Goal: Information Seeking & Learning: Learn about a topic

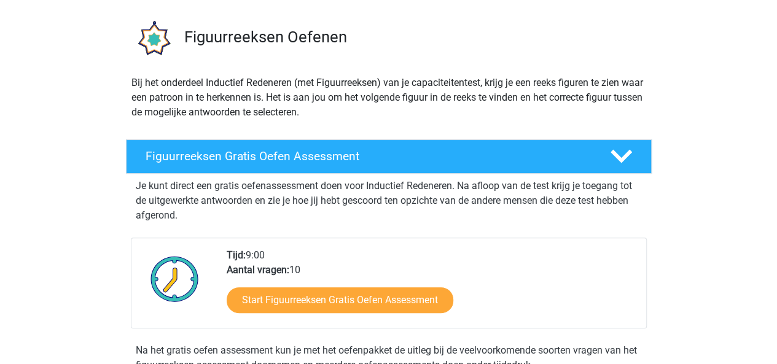
scroll to position [77, 0]
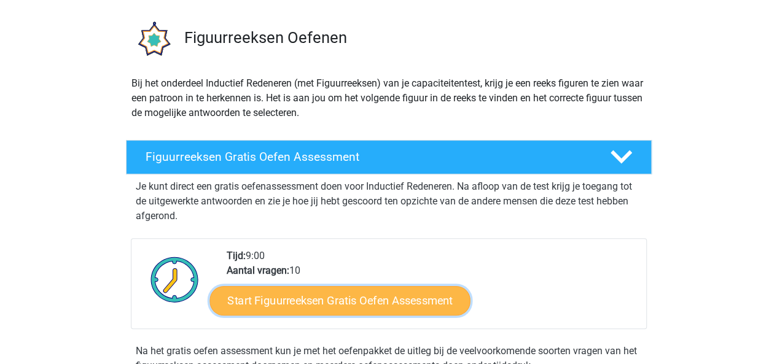
click at [360, 294] on link "Start Figuurreeksen Gratis Oefen Assessment" at bounding box center [340, 301] width 261 height 30
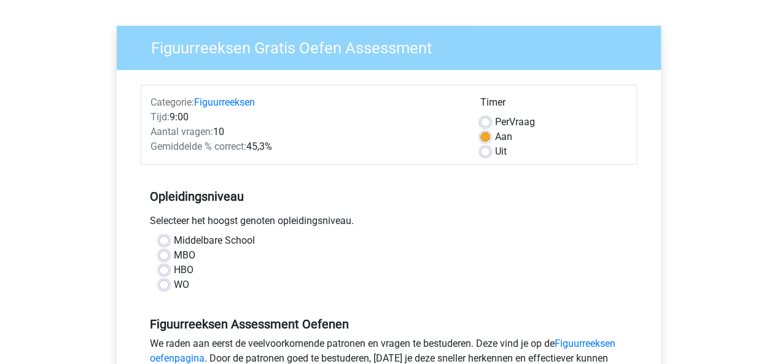
scroll to position [76, 0]
click at [177, 270] on label "HBO" at bounding box center [184, 269] width 20 height 15
click at [169, 270] on input "HBO" at bounding box center [164, 268] width 10 height 12
radio input "true"
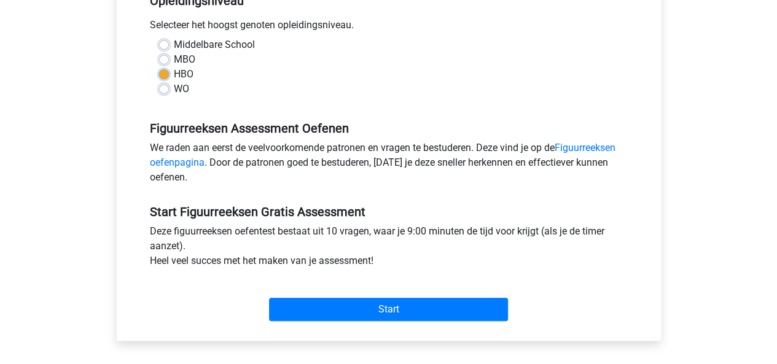
scroll to position [273, 0]
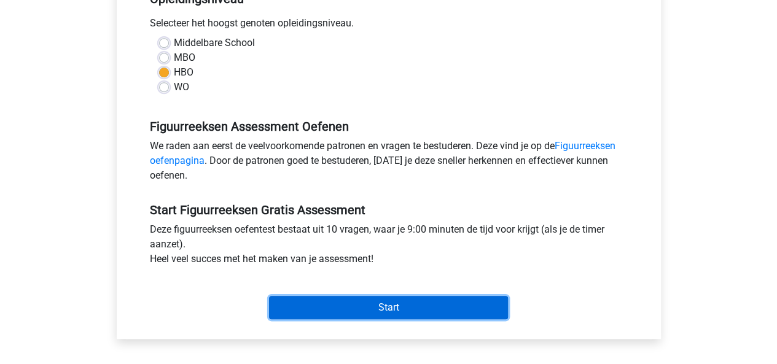
click at [343, 303] on input "Start" at bounding box center [388, 307] width 239 height 23
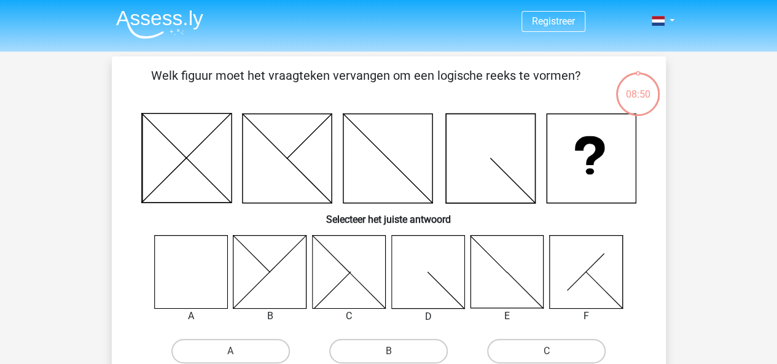
click at [199, 272] on icon at bounding box center [190, 271] width 73 height 73
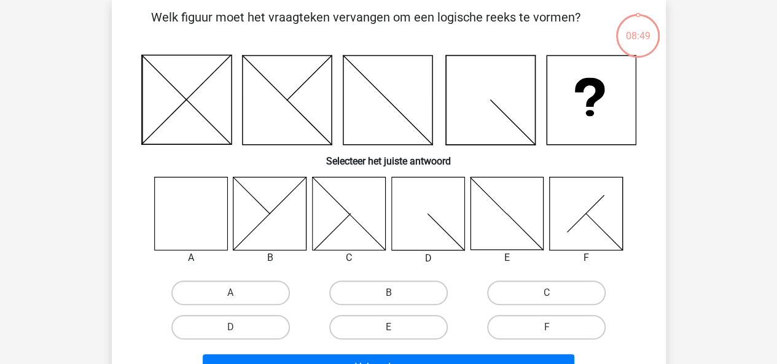
scroll to position [59, 0]
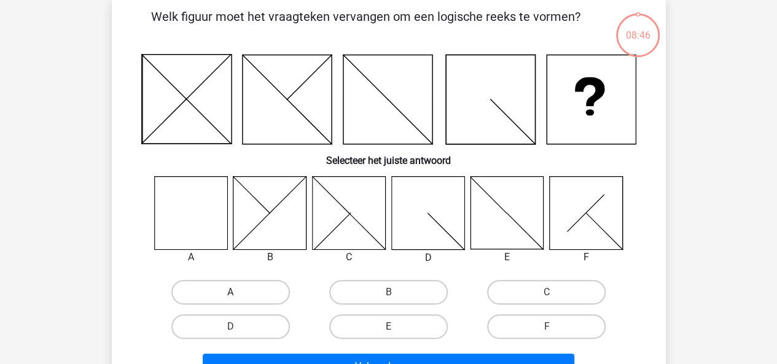
click at [237, 288] on label "A" at bounding box center [230, 292] width 119 height 25
click at [237, 293] on input "A" at bounding box center [234, 297] width 8 height 8
radio input "true"
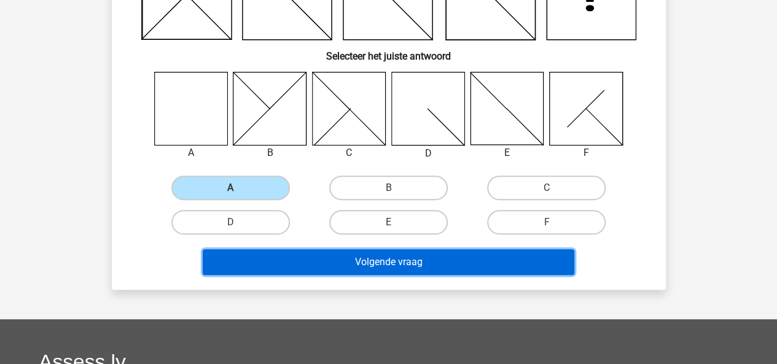
click at [338, 259] on button "Volgende vraag" at bounding box center [389, 263] width 372 height 26
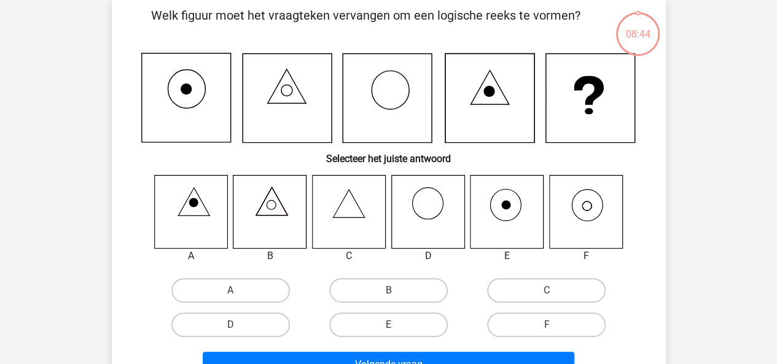
scroll to position [57, 0]
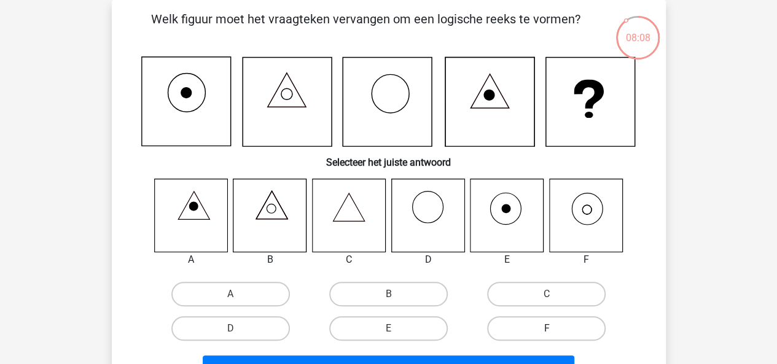
click at [530, 336] on label "F" at bounding box center [546, 329] width 119 height 25
click at [547, 336] on input "F" at bounding box center [551, 333] width 8 height 8
radio input "true"
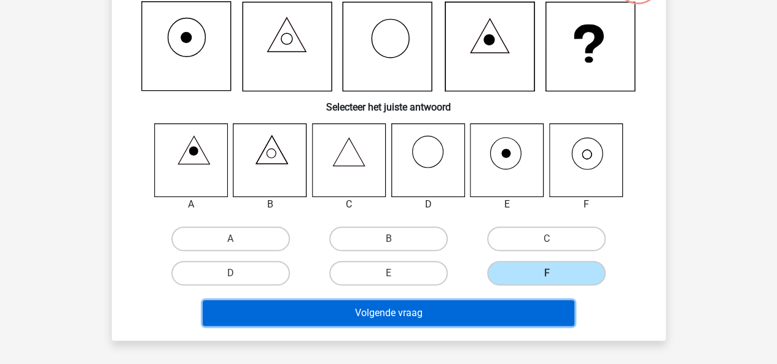
click at [447, 310] on button "Volgende vraag" at bounding box center [389, 314] width 372 height 26
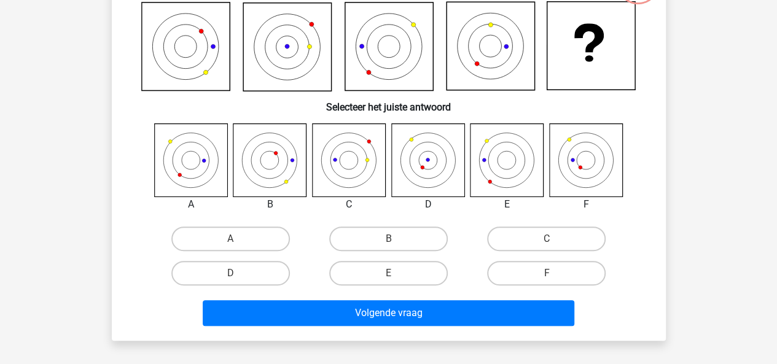
scroll to position [57, 0]
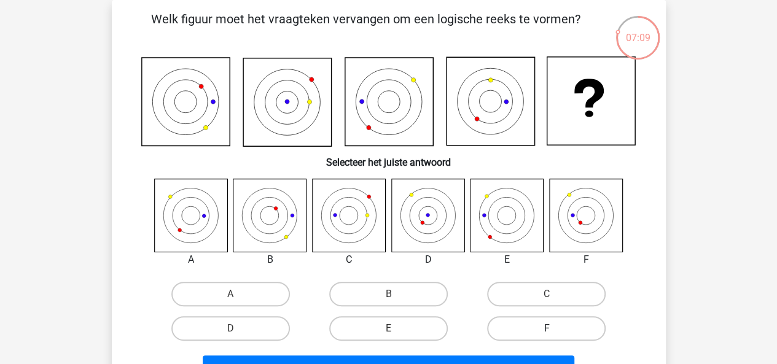
click at [530, 340] on label "F" at bounding box center [546, 329] width 119 height 25
click at [547, 337] on input "F" at bounding box center [551, 333] width 8 height 8
radio input "true"
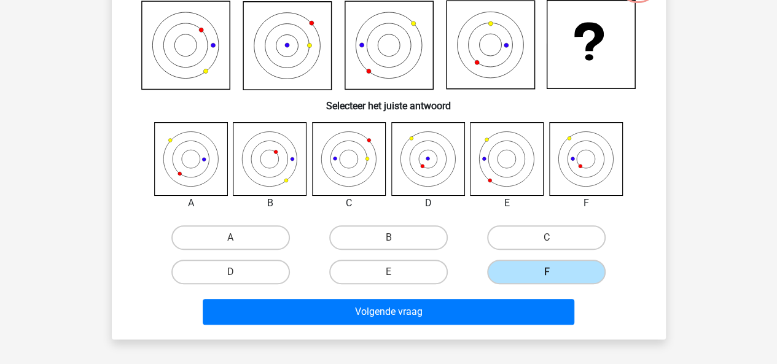
scroll to position [120, 0]
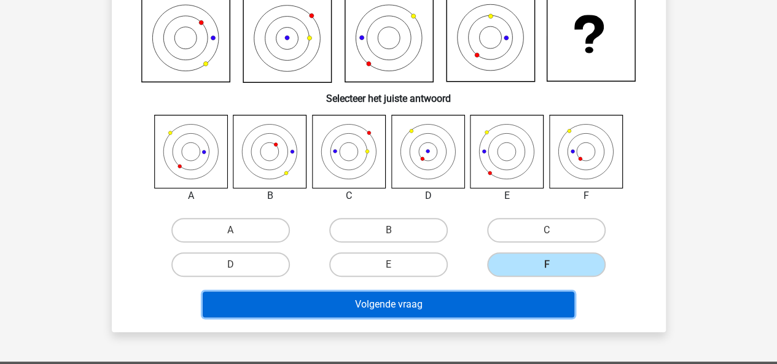
click at [444, 296] on button "Volgende vraag" at bounding box center [389, 305] width 372 height 26
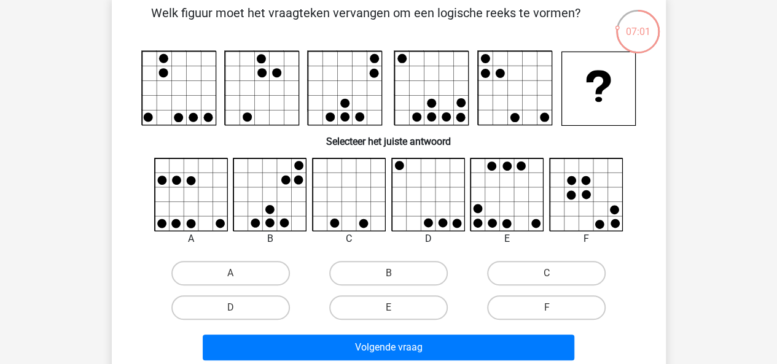
scroll to position [62, 0]
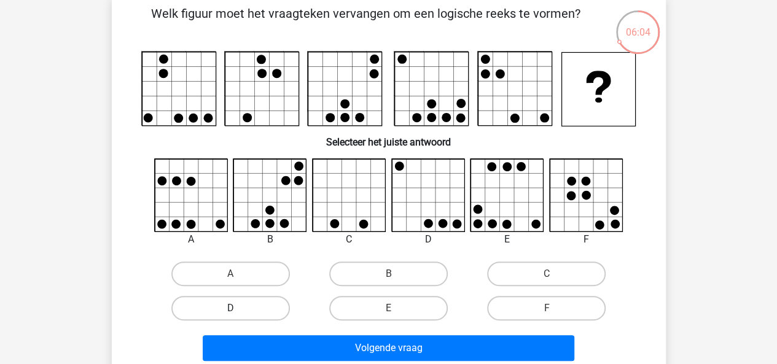
click at [237, 304] on label "D" at bounding box center [230, 308] width 119 height 25
click at [237, 309] on input "D" at bounding box center [234, 313] width 8 height 8
radio input "true"
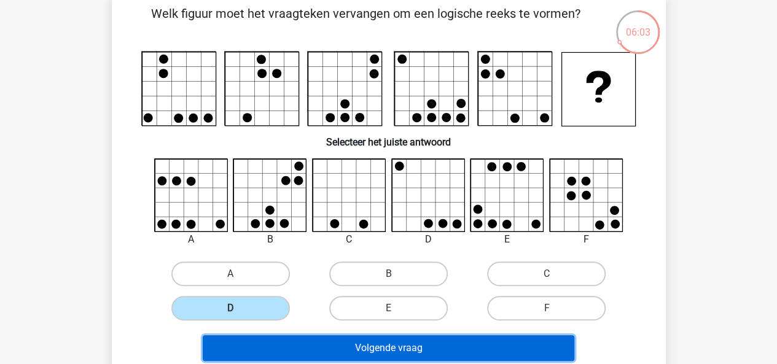
click at [355, 345] on button "Volgende vraag" at bounding box center [389, 349] width 372 height 26
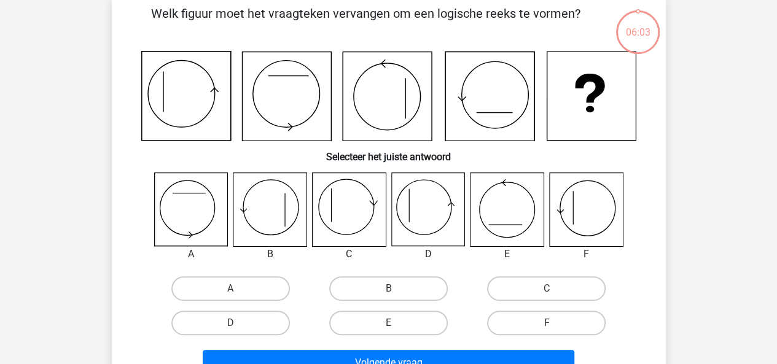
scroll to position [57, 0]
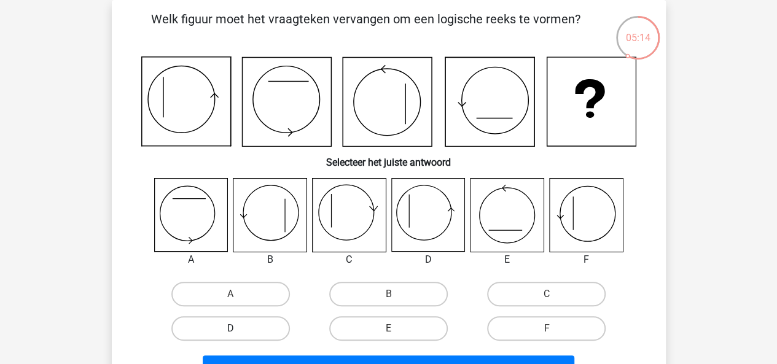
click at [225, 331] on label "D" at bounding box center [230, 329] width 119 height 25
click at [230, 331] on input "D" at bounding box center [234, 333] width 8 height 8
radio input "true"
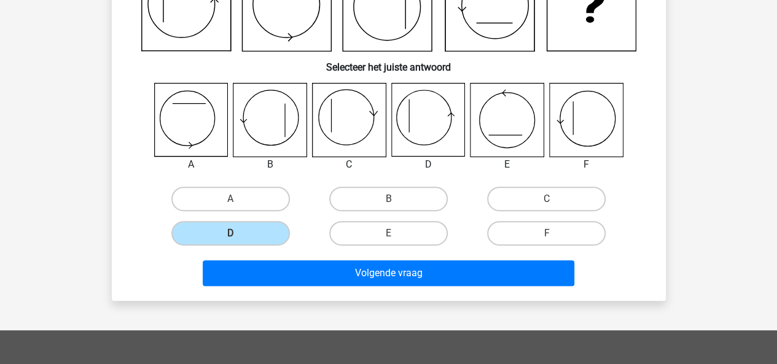
scroll to position [155, 0]
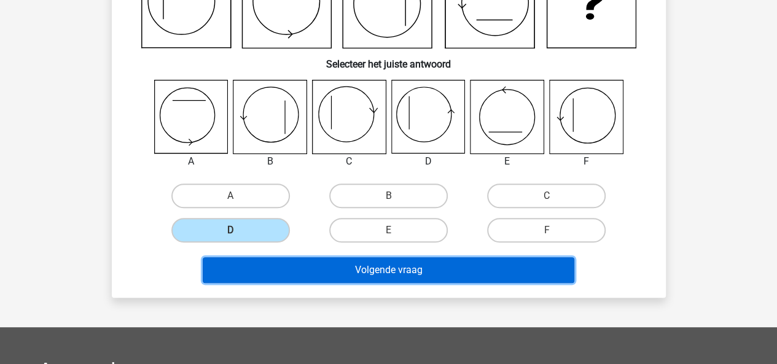
click at [355, 274] on button "Volgende vraag" at bounding box center [389, 271] width 372 height 26
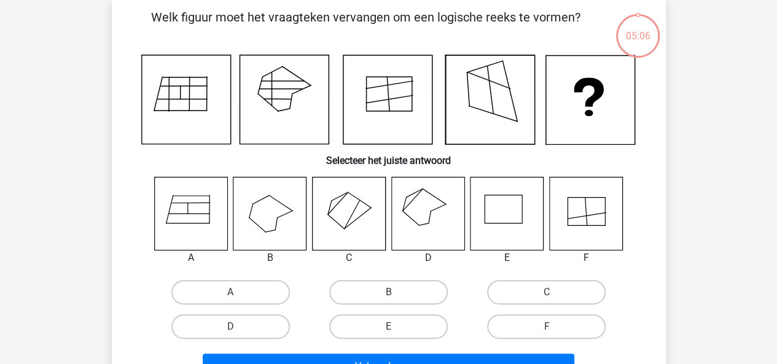
scroll to position [57, 0]
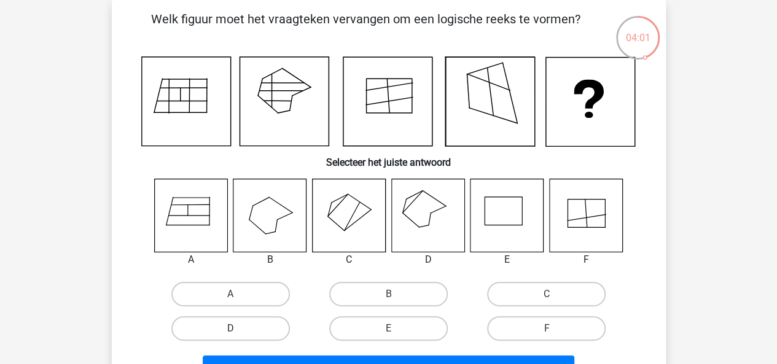
click at [219, 328] on label "D" at bounding box center [230, 329] width 119 height 25
click at [230, 329] on input "D" at bounding box center [234, 333] width 8 height 8
radio input "true"
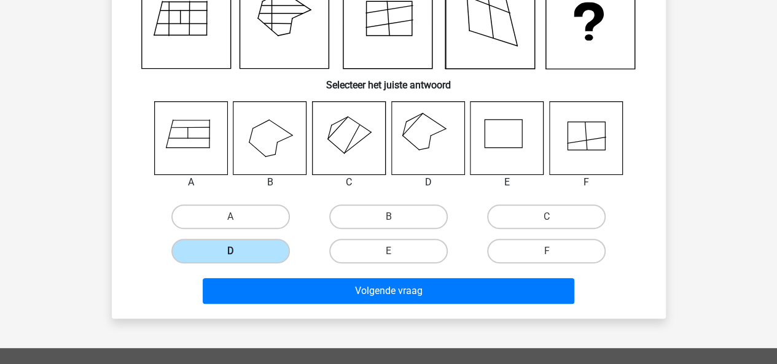
scroll to position [140, 0]
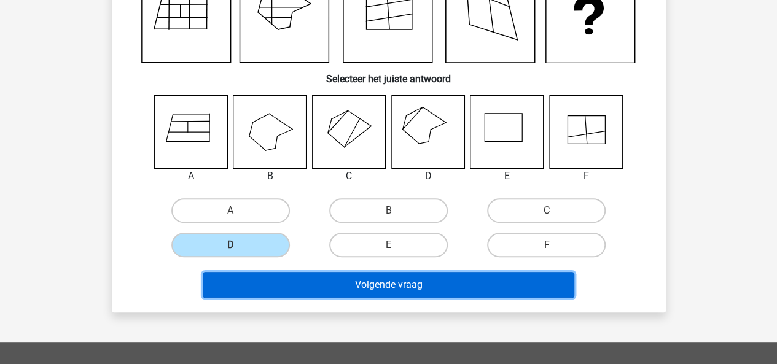
click at [343, 285] on button "Volgende vraag" at bounding box center [389, 285] width 372 height 26
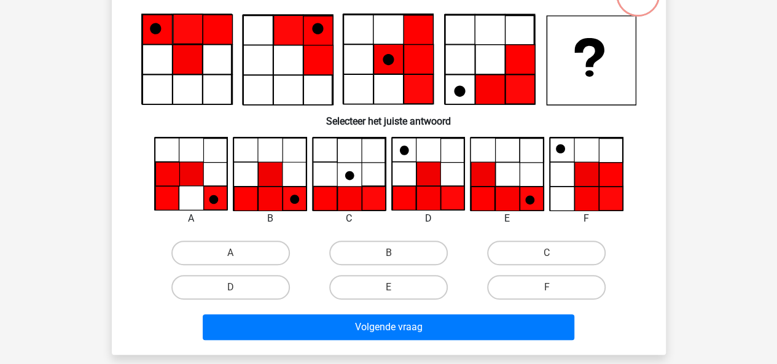
scroll to position [57, 0]
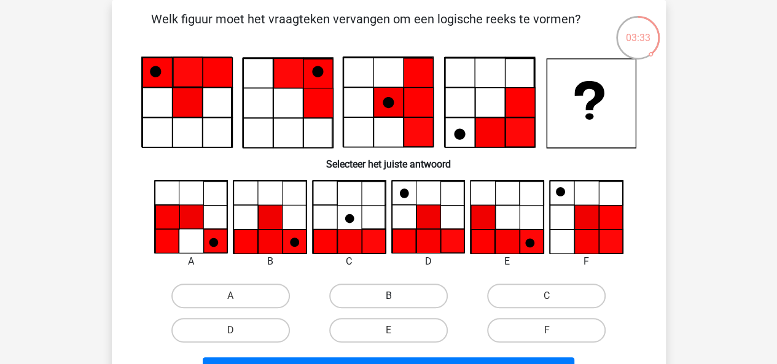
click at [403, 299] on label "B" at bounding box center [388, 296] width 119 height 25
click at [396, 299] on input "B" at bounding box center [392, 300] width 8 height 8
radio input "true"
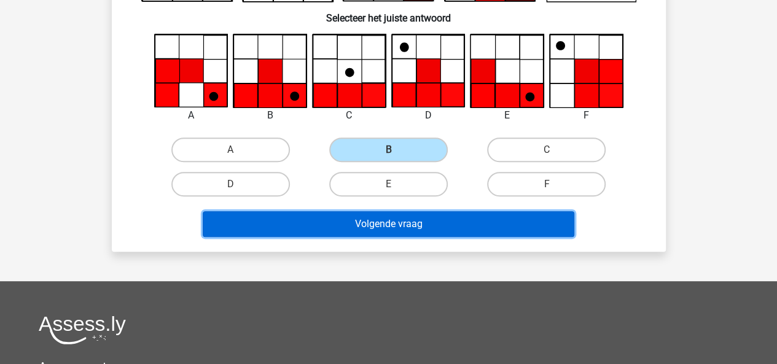
click at [406, 218] on button "Volgende vraag" at bounding box center [389, 224] width 372 height 26
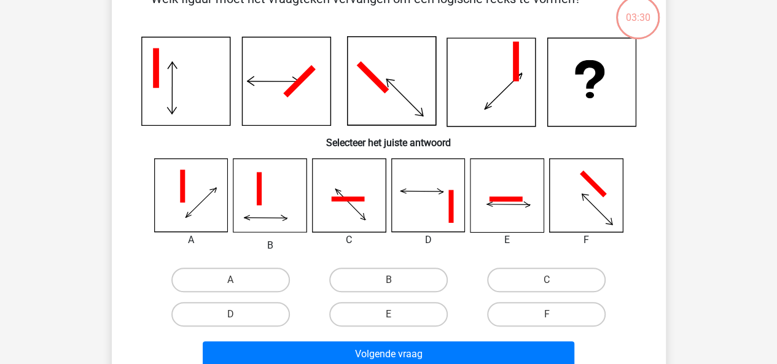
scroll to position [57, 0]
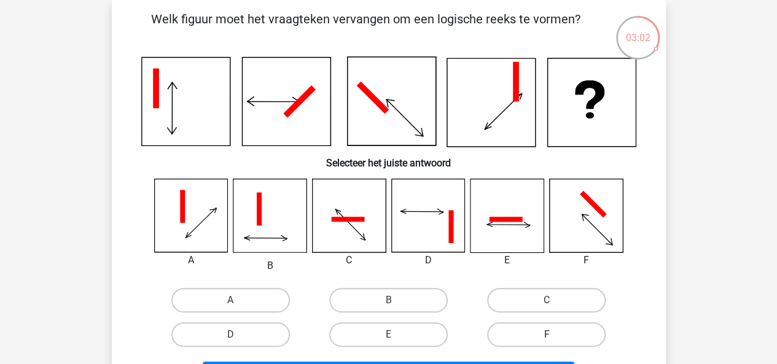
click at [540, 334] on label "F" at bounding box center [546, 335] width 119 height 25
click at [547, 335] on input "F" at bounding box center [551, 339] width 8 height 8
radio input "true"
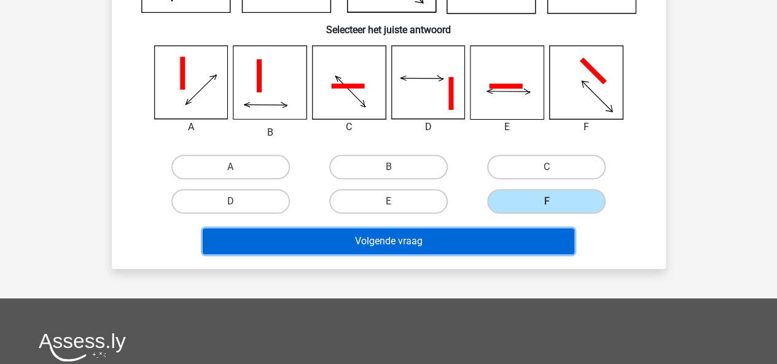
click at [444, 233] on button "Volgende vraag" at bounding box center [389, 242] width 372 height 26
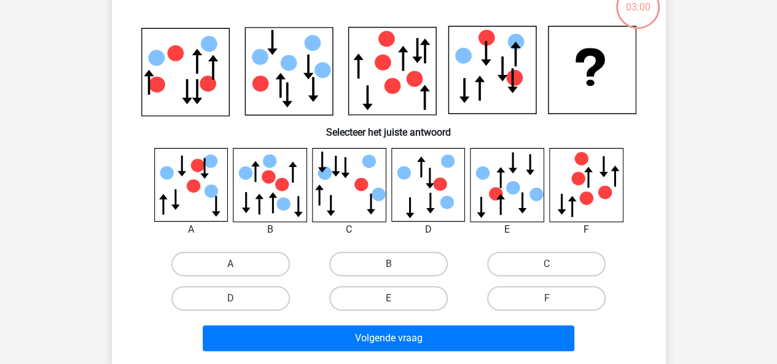
scroll to position [57, 0]
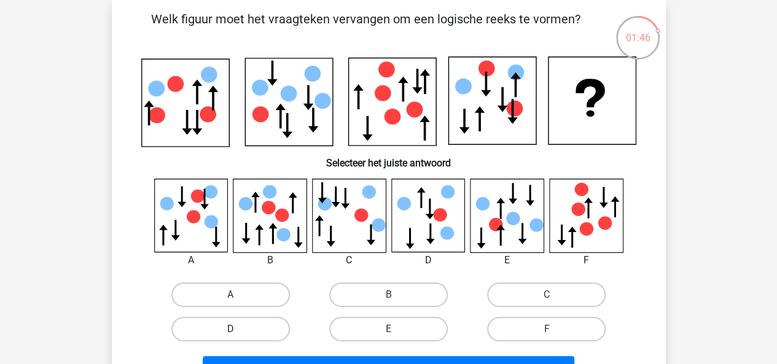
click at [248, 333] on label "D" at bounding box center [230, 329] width 119 height 25
click at [238, 333] on input "D" at bounding box center [234, 333] width 8 height 8
radio input "true"
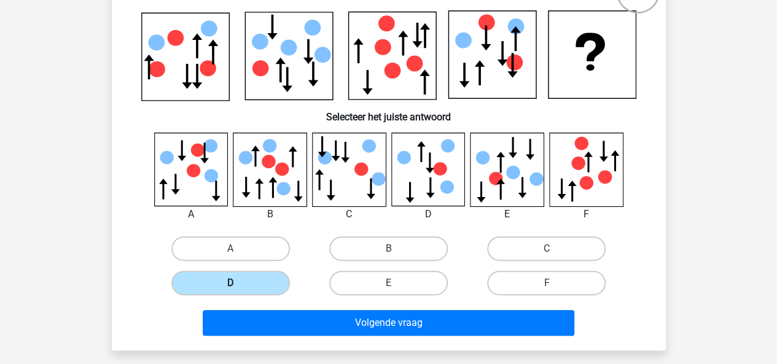
scroll to position [103, 0]
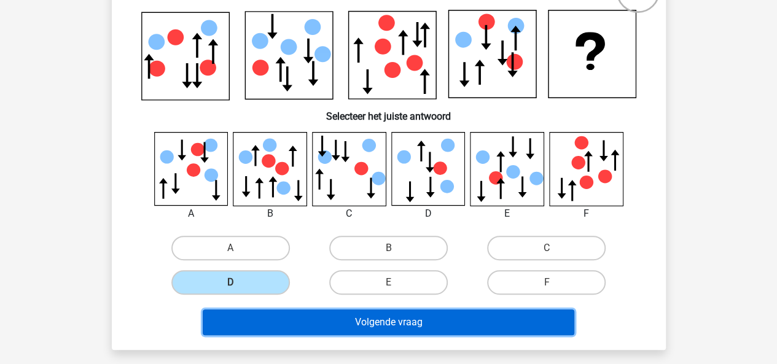
click at [286, 327] on button "Volgende vraag" at bounding box center [389, 323] width 372 height 26
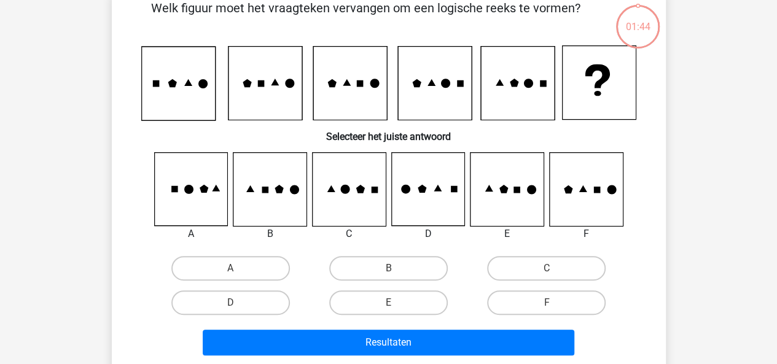
scroll to position [57, 0]
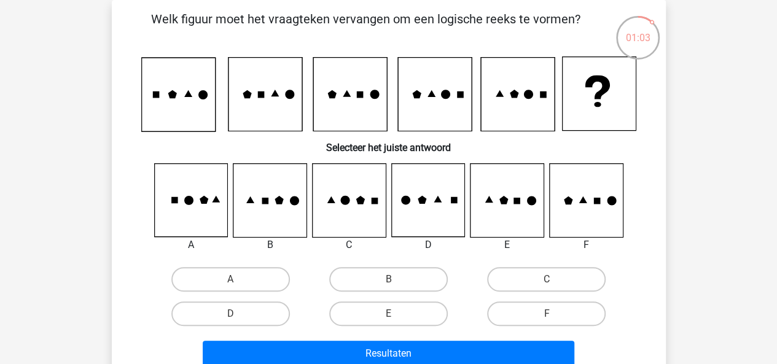
click at [393, 314] on input "E" at bounding box center [392, 318] width 8 height 8
radio input "true"
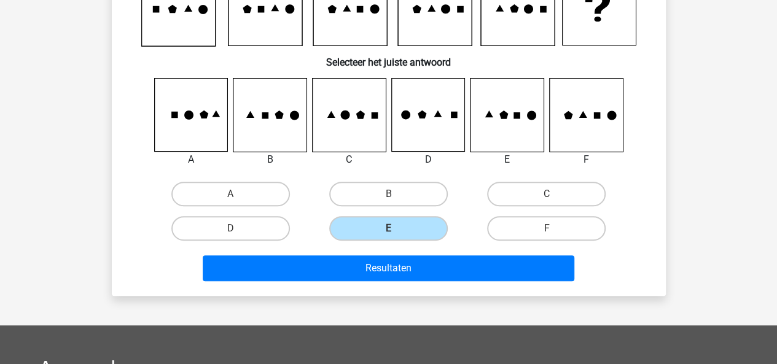
scroll to position [143, 0]
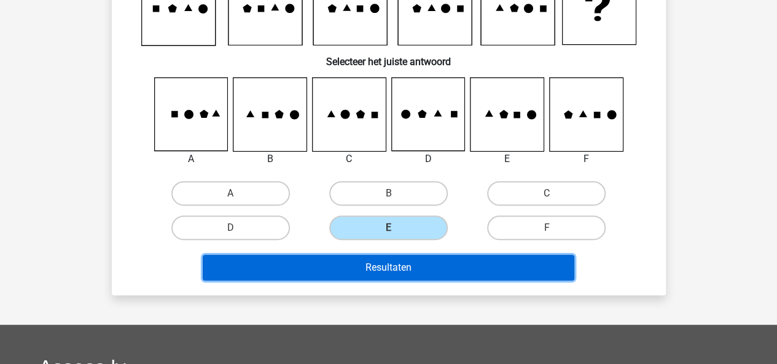
click at [429, 256] on button "Resultaten" at bounding box center [389, 268] width 372 height 26
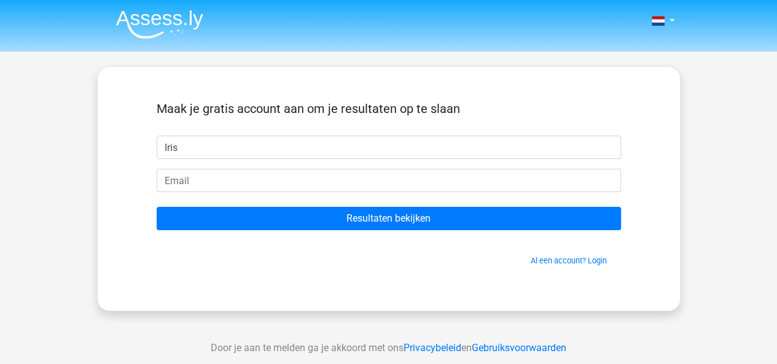
type input "Iris"
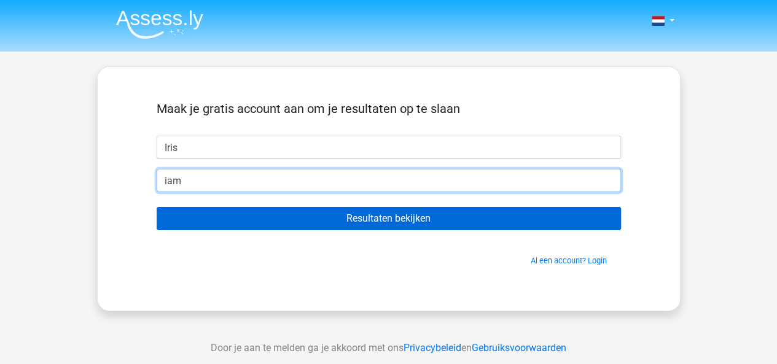
type input "iambrinkman1@gmail.com"
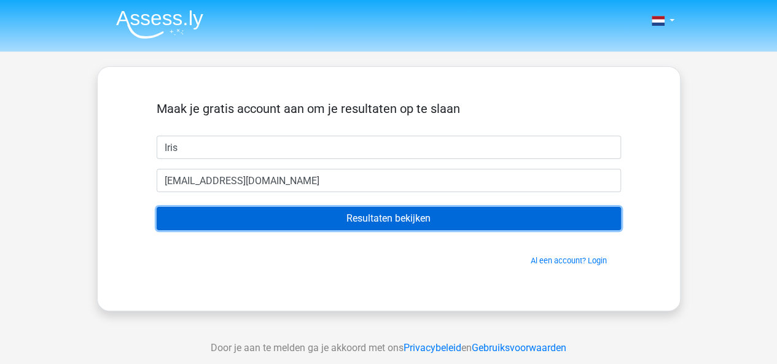
click at [297, 217] on input "Resultaten bekijken" at bounding box center [389, 218] width 465 height 23
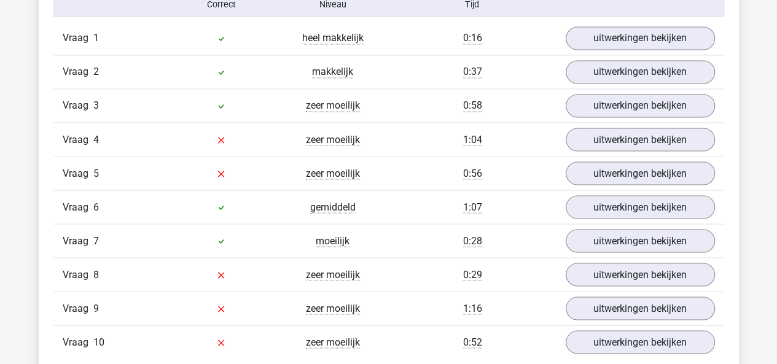
scroll to position [1034, 0]
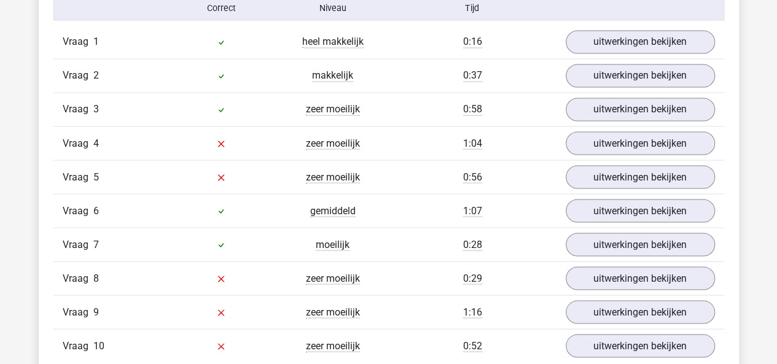
click at [672, 93] on div "Vraag 3 zeer moeilijk 0:58 uitwerkingen bekijken" at bounding box center [388, 109] width 671 height 34
click at [676, 101] on link "uitwerkingen bekijken" at bounding box center [639, 109] width 171 height 27
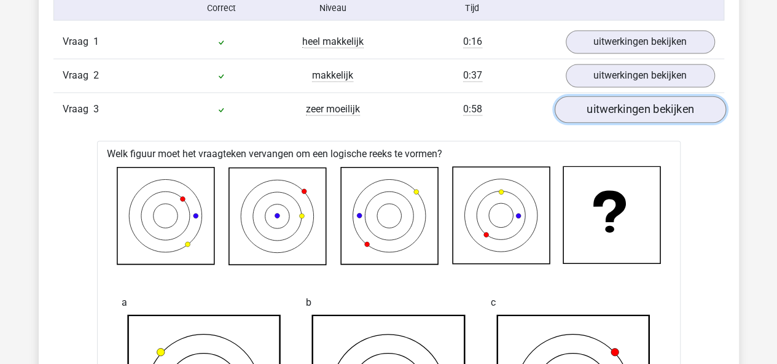
click at [676, 101] on link "uitwerkingen bekijken" at bounding box center [639, 109] width 171 height 27
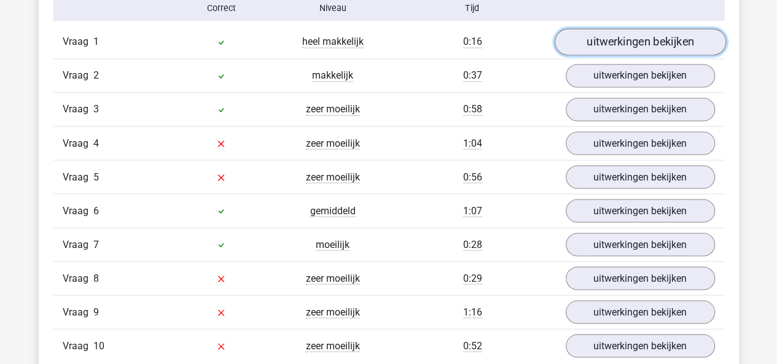
click at [642, 38] on link "uitwerkingen bekijken" at bounding box center [639, 42] width 171 height 27
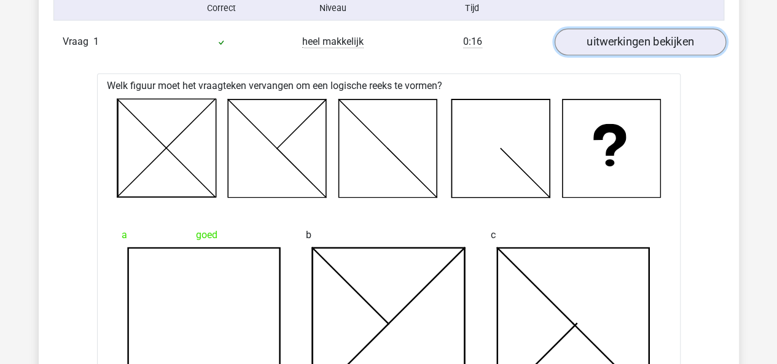
click at [627, 38] on link "uitwerkingen bekijken" at bounding box center [639, 42] width 171 height 27
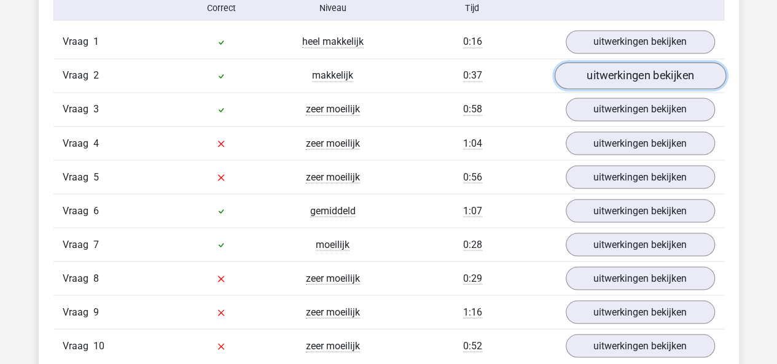
click at [636, 76] on link "uitwerkingen bekijken" at bounding box center [639, 76] width 171 height 27
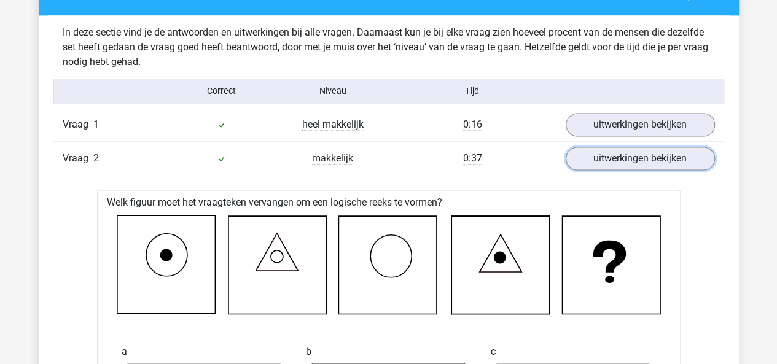
scroll to position [950, 0]
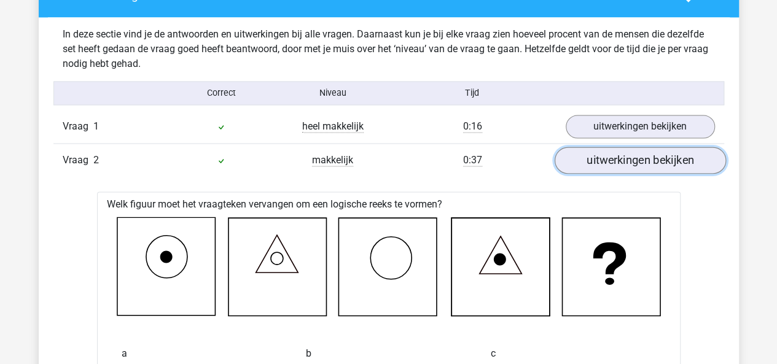
click at [618, 163] on link "uitwerkingen bekijken" at bounding box center [639, 161] width 171 height 27
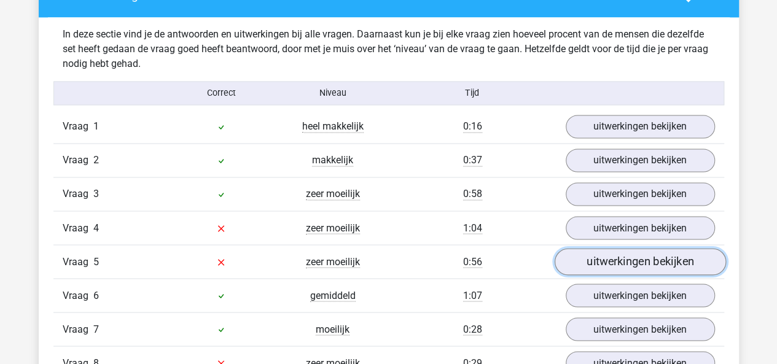
click at [591, 269] on link "uitwerkingen bekijken" at bounding box center [639, 262] width 171 height 27
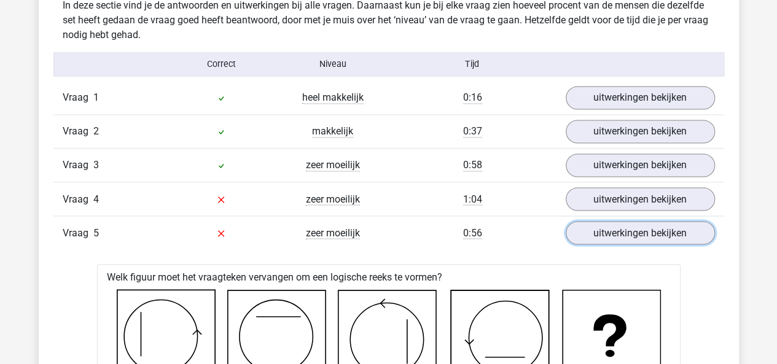
scroll to position [978, 0]
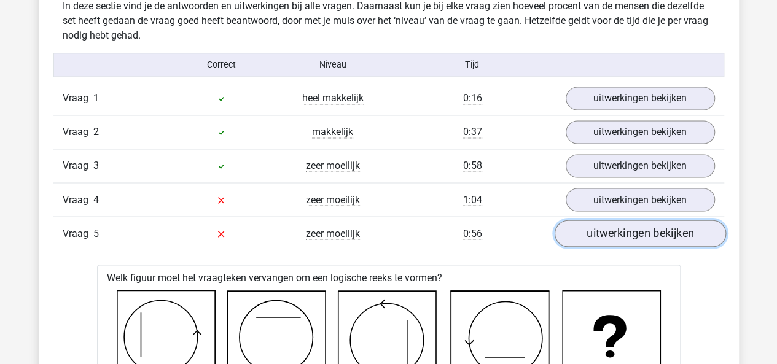
click at [585, 230] on link "uitwerkingen bekijken" at bounding box center [639, 234] width 171 height 27
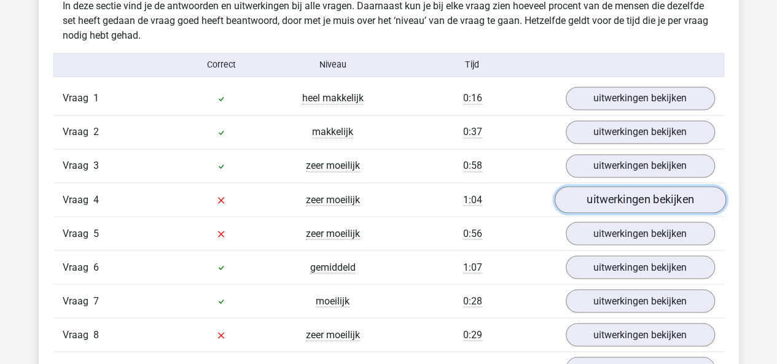
click at [598, 201] on link "uitwerkingen bekijken" at bounding box center [639, 200] width 171 height 27
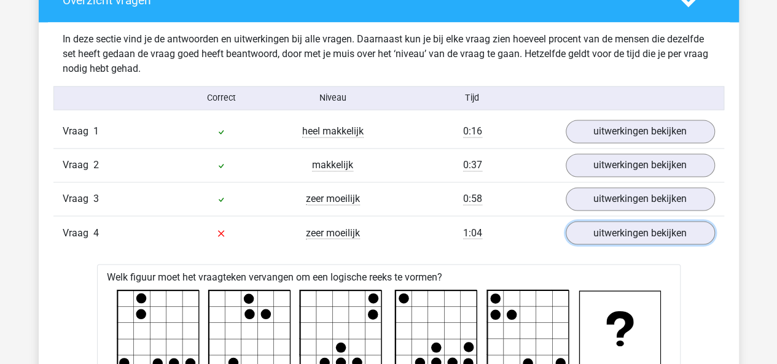
scroll to position [940, 0]
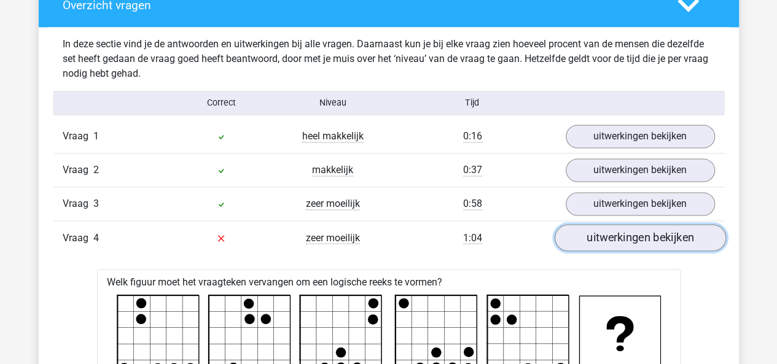
click at [622, 226] on link "uitwerkingen bekijken" at bounding box center [639, 238] width 171 height 27
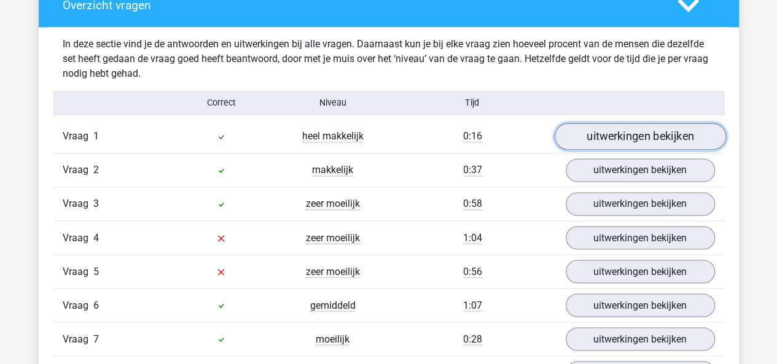
click at [602, 132] on link "uitwerkingen bekijken" at bounding box center [639, 137] width 171 height 27
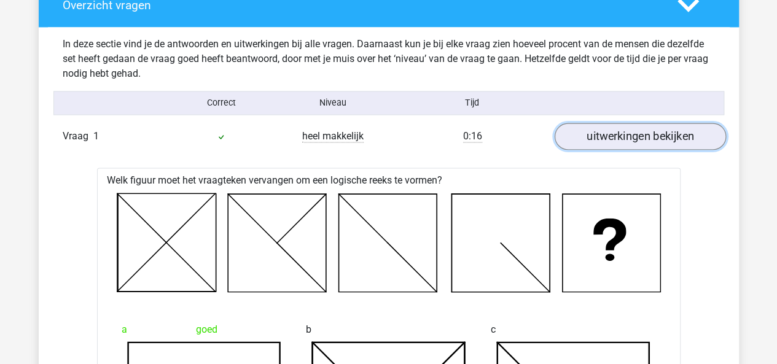
click at [602, 132] on link "uitwerkingen bekijken" at bounding box center [639, 137] width 171 height 27
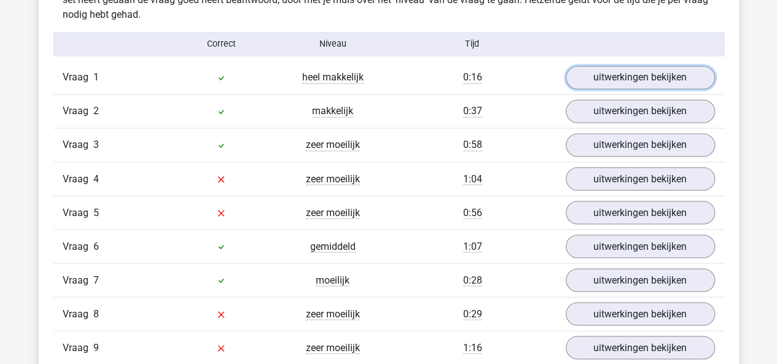
scroll to position [999, 0]
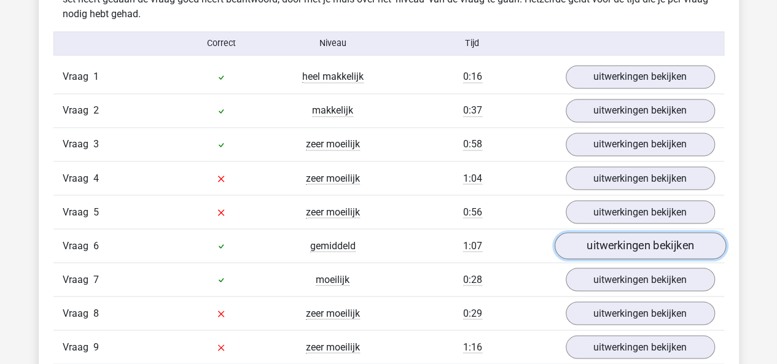
click at [598, 250] on link "uitwerkingen bekijken" at bounding box center [639, 246] width 171 height 27
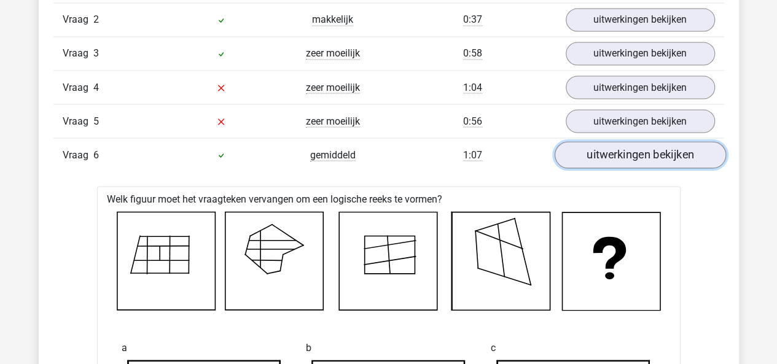
scroll to position [1085, 0]
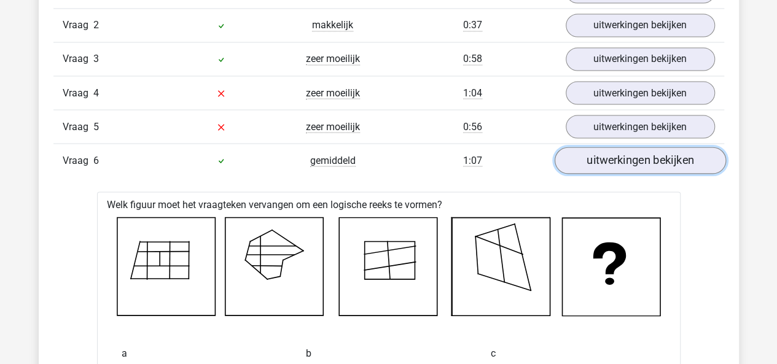
click at [641, 152] on link "uitwerkingen bekijken" at bounding box center [639, 161] width 171 height 27
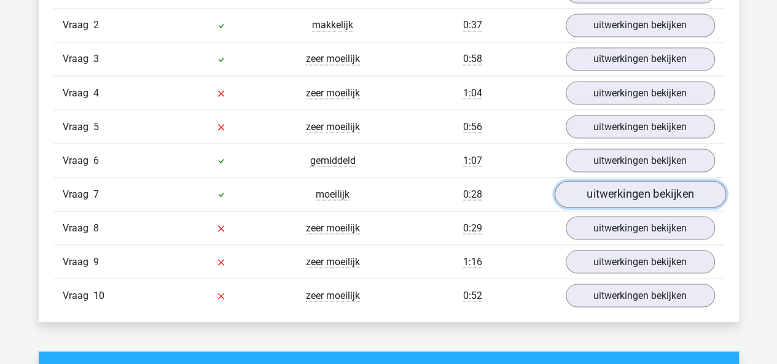
click at [648, 194] on link "uitwerkingen bekijken" at bounding box center [639, 194] width 171 height 27
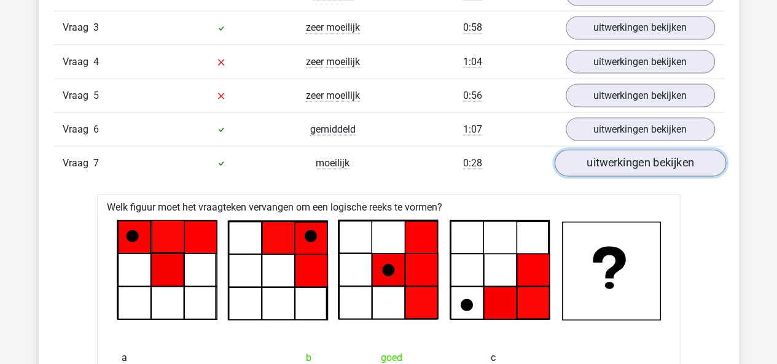
scroll to position [1114, 0]
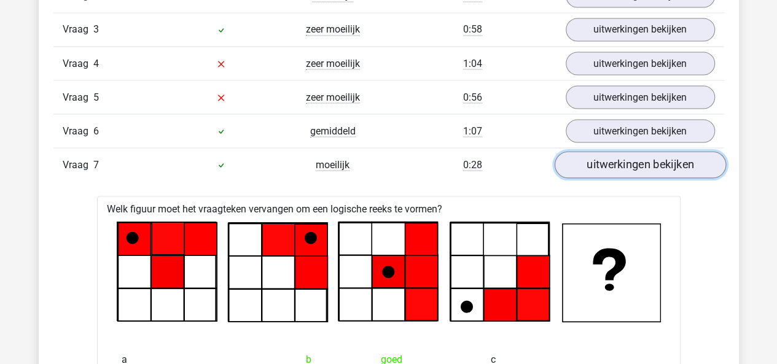
click at [621, 152] on link "uitwerkingen bekijken" at bounding box center [639, 165] width 171 height 27
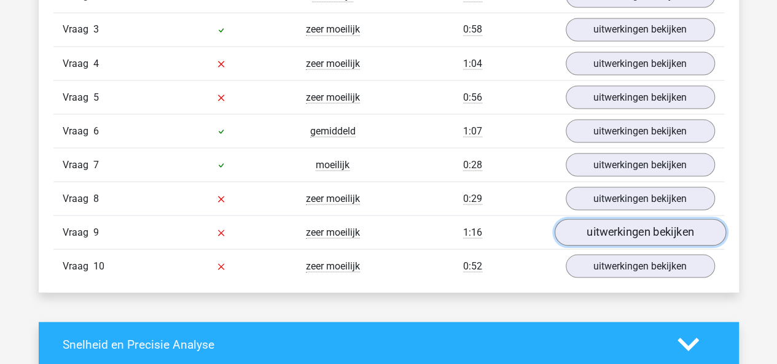
click at [601, 232] on link "uitwerkingen bekijken" at bounding box center [639, 232] width 171 height 27
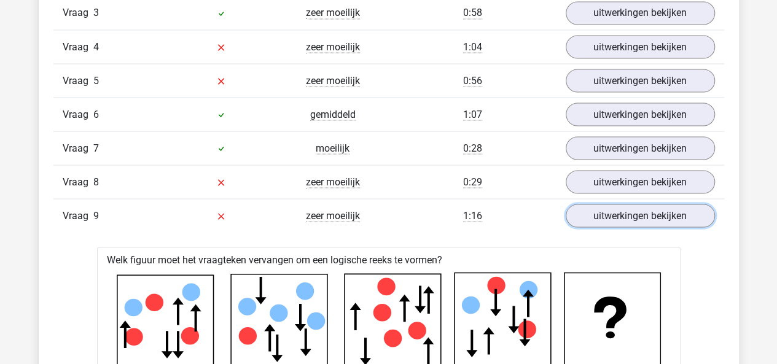
scroll to position [1108, 0]
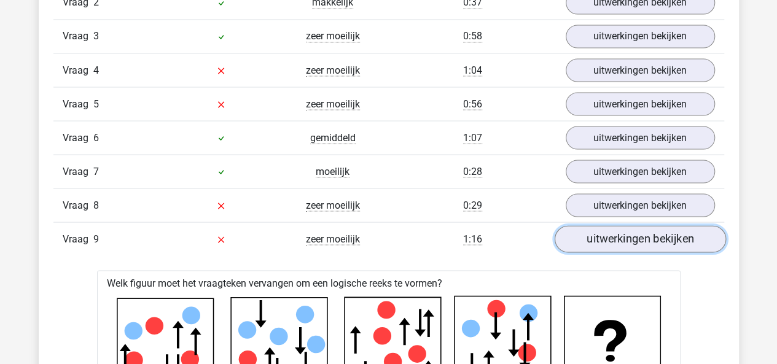
click at [601, 230] on link "uitwerkingen bekijken" at bounding box center [639, 239] width 171 height 27
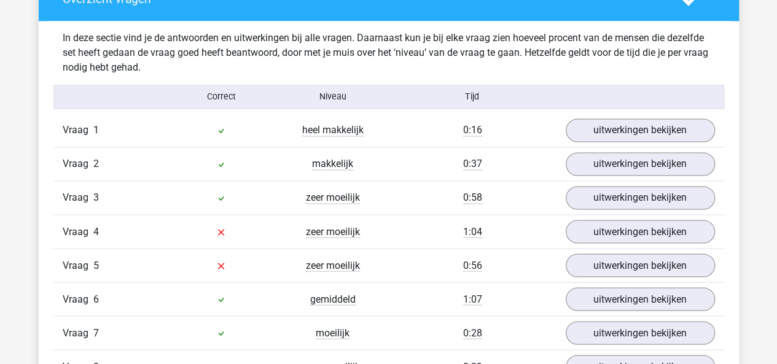
scroll to position [921, 0]
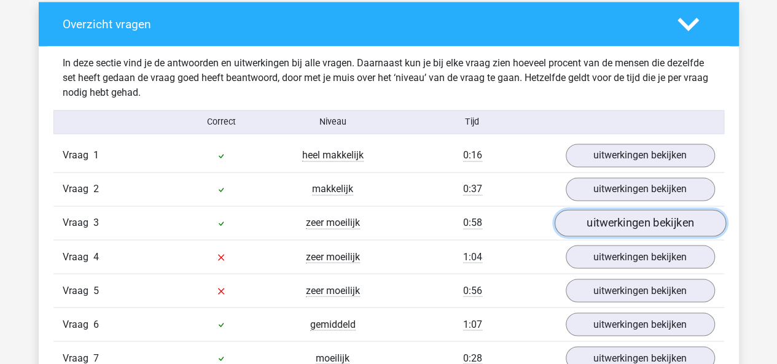
click at [648, 212] on link "uitwerkingen bekijken" at bounding box center [639, 223] width 171 height 27
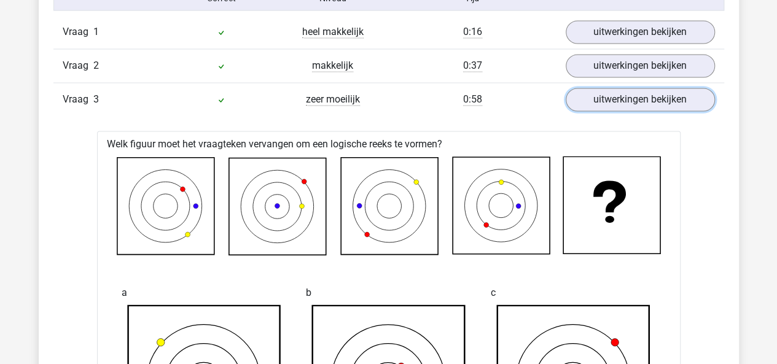
scroll to position [1042, 0]
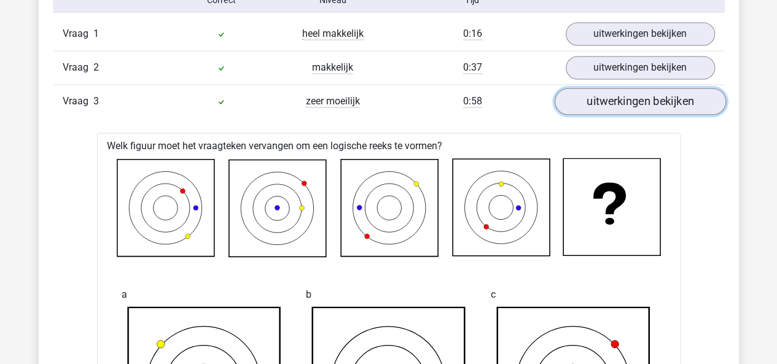
click at [612, 98] on link "uitwerkingen bekijken" at bounding box center [639, 102] width 171 height 27
